Goal: Communication & Community: Answer question/provide support

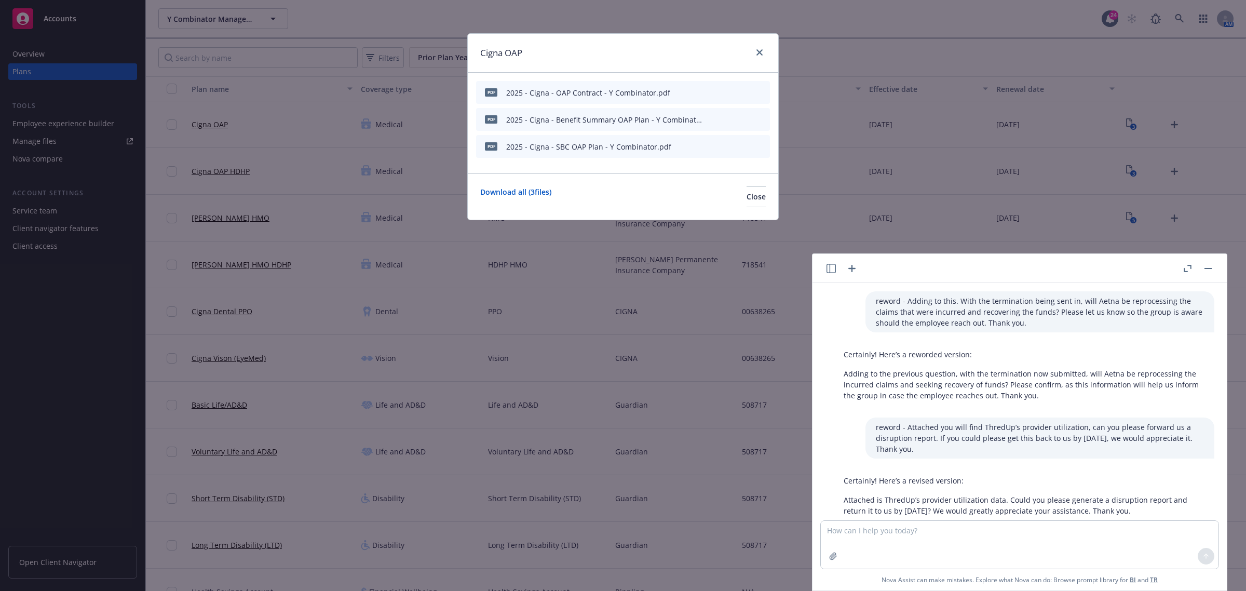
scroll to position [233, 0]
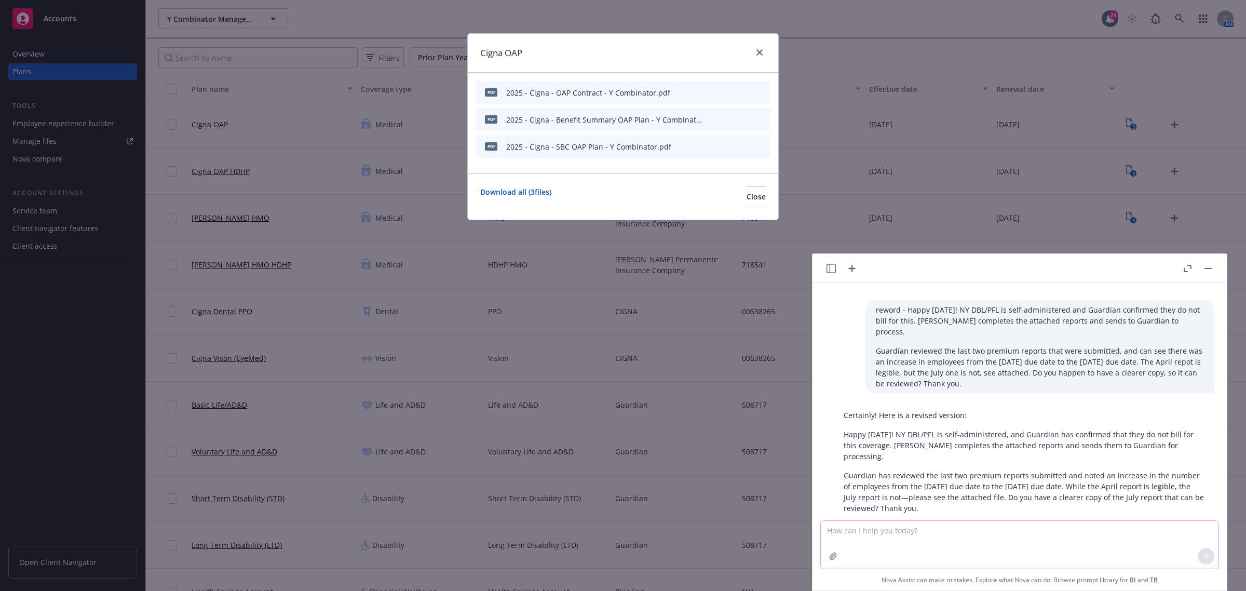
click at [968, 539] on textarea at bounding box center [1020, 545] width 398 height 48
paste textarea "I connected with [PERSON_NAME] (Clarity) [DATE], and per their contract, they c…"
type textarea "reword - I connected with [PERSON_NAME] (Clarity) [DATE], and per their contrac…"
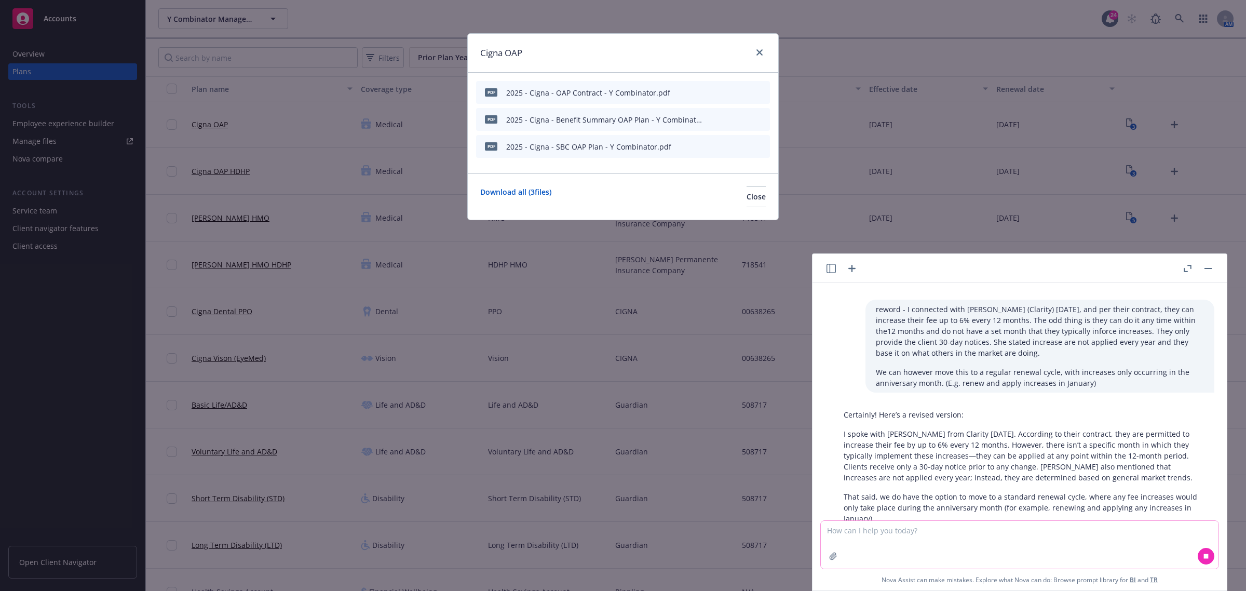
scroll to position [474, 0]
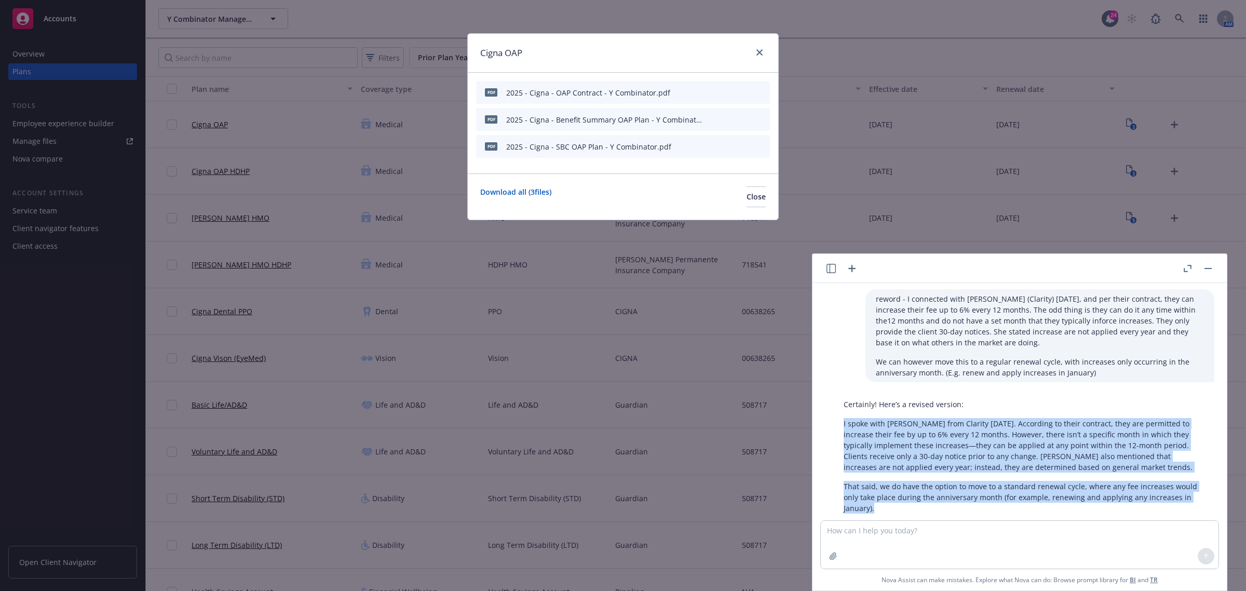
drag, startPoint x: 902, startPoint y: 488, endPoint x: 836, endPoint y: 399, distance: 111.0
click at [836, 399] on div "Certainly! Here’s a revised version: I spoke with [PERSON_NAME] from Clarity [D…" at bounding box center [1023, 456] width 381 height 123
copy div "I spoke with [PERSON_NAME] from Clarity [DATE]. According to their contract, th…"
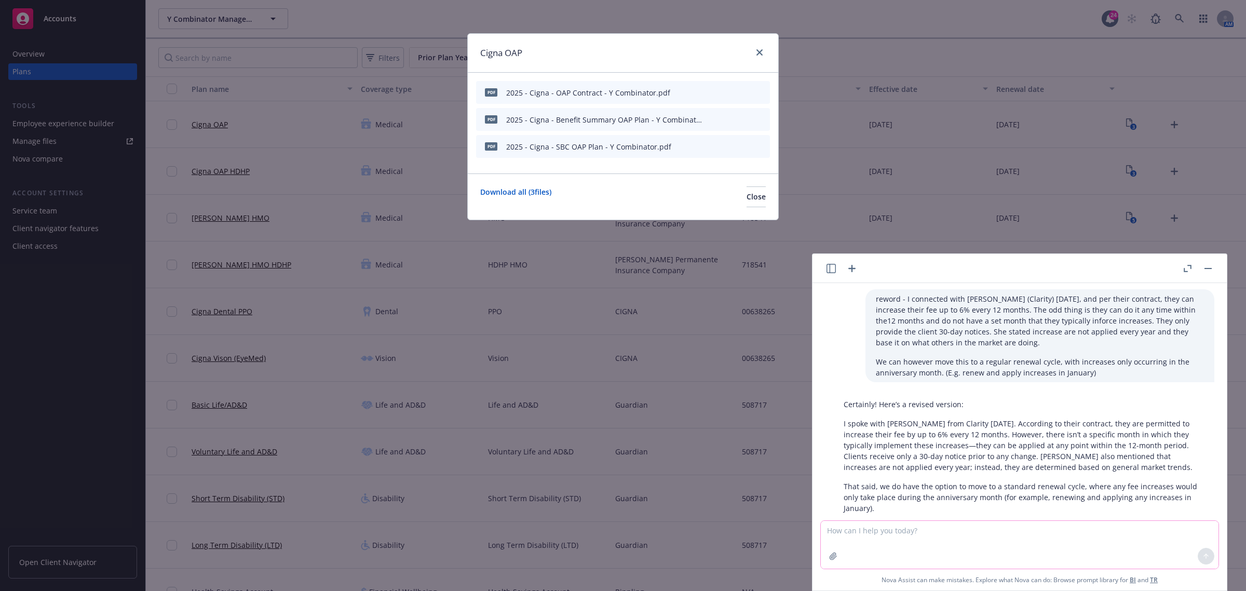
click at [1062, 533] on textarea at bounding box center [1020, 545] width 398 height 48
paste textarea "We would need to send her this to request to be approved by management and can …"
type textarea "reword - We would need to send her this to request to be approved by management…"
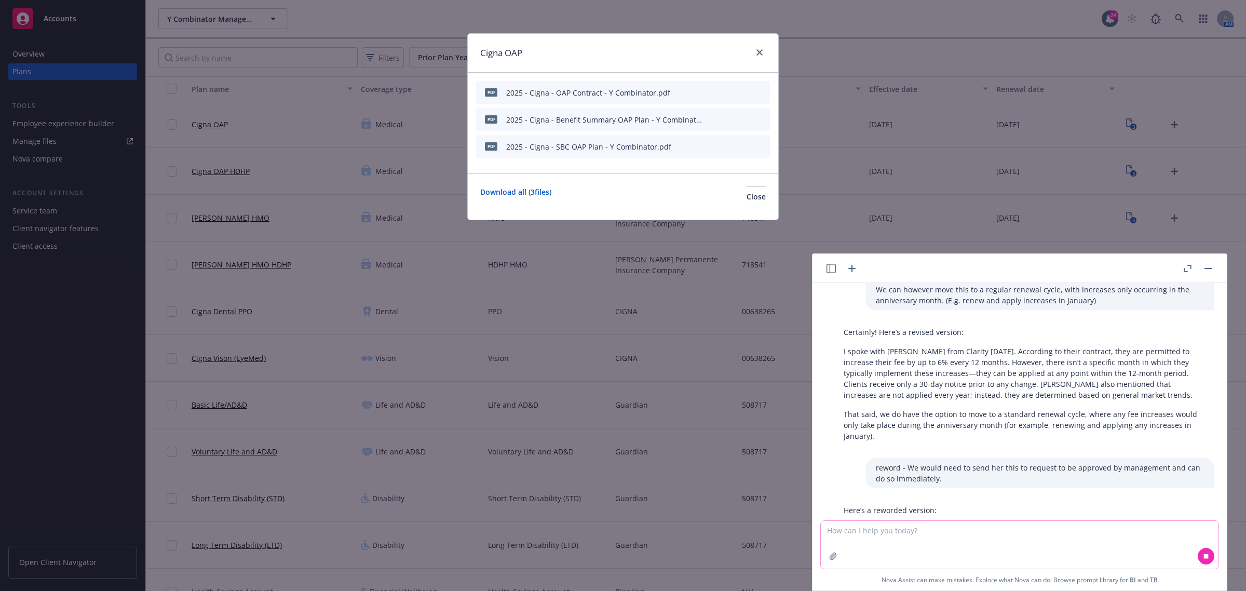
scroll to position [567, 0]
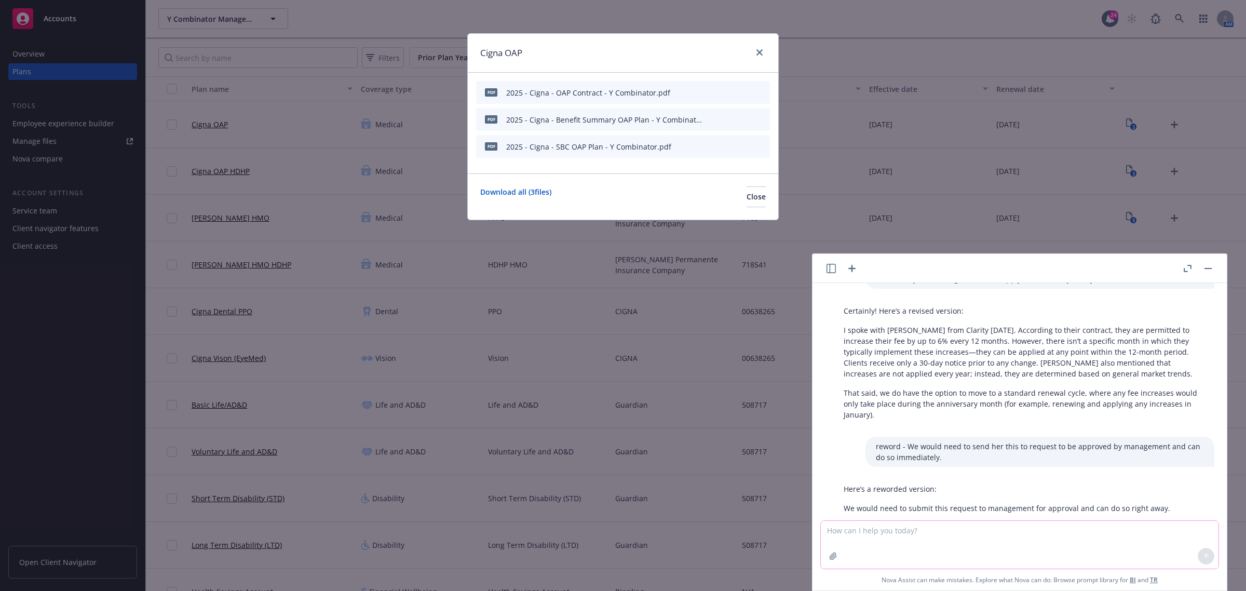
drag, startPoint x: 883, startPoint y: 536, endPoint x: 875, endPoint y: 535, distance: 8.4
click at [883, 535] on textarea at bounding box center [1020, 545] width 398 height 48
paste textarea "Attached you will find a report of your Sun Life mental health claims from [DAT…"
type textarea "reword - Attached you will find a report of your Sun Life mental health claims …"
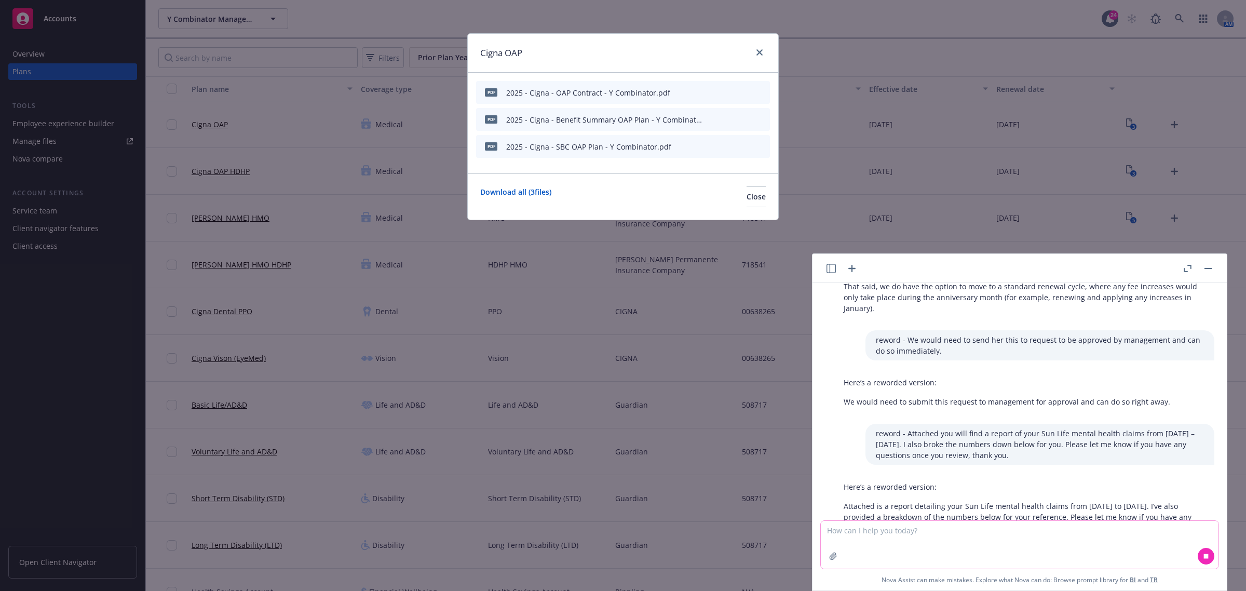
scroll to position [694, 0]
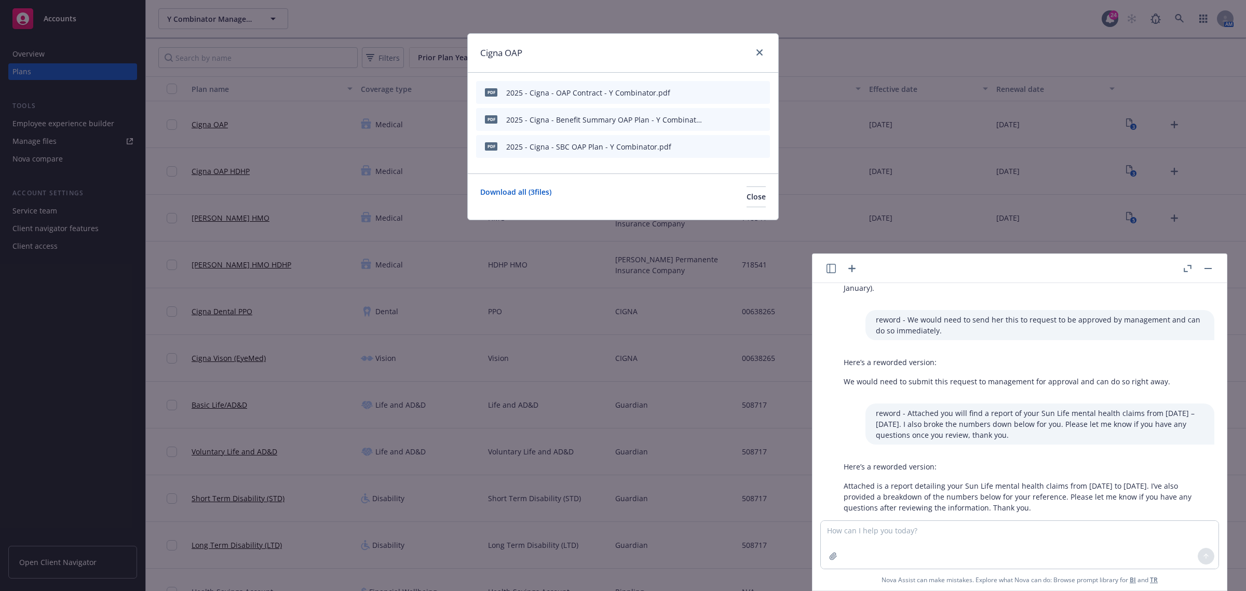
drag, startPoint x: 1044, startPoint y: 484, endPoint x: 837, endPoint y: 465, distance: 207.6
click at [837, 465] on div "Here’s a reworded version: Attached is a report detailing your Sun Life mental …" at bounding box center [1023, 487] width 381 height 60
copy p "Attached is a report detailing your Sun Life mental health claims from [DATE] t…"
